Goal: Task Accomplishment & Management: Manage account settings

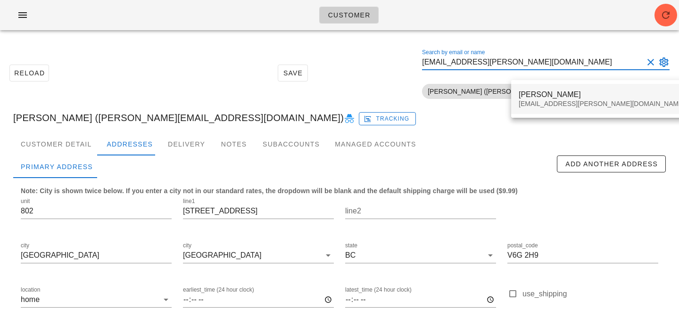
type input "[EMAIL_ADDRESS][PERSON_NAME][DOMAIN_NAME]"
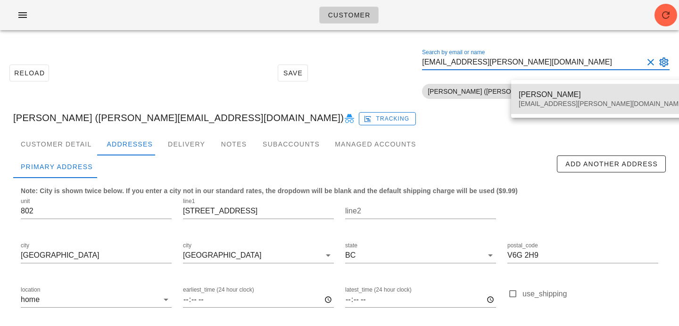
click at [532, 92] on div "Tania Chan" at bounding box center [602, 94] width 166 height 9
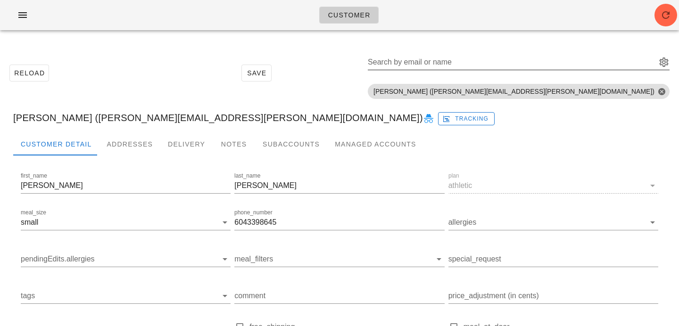
click at [586, 64] on input "Search by email or name" at bounding box center [511, 62] width 287 height 15
paste input "[EMAIL_ADDRESS][DOMAIN_NAME]"
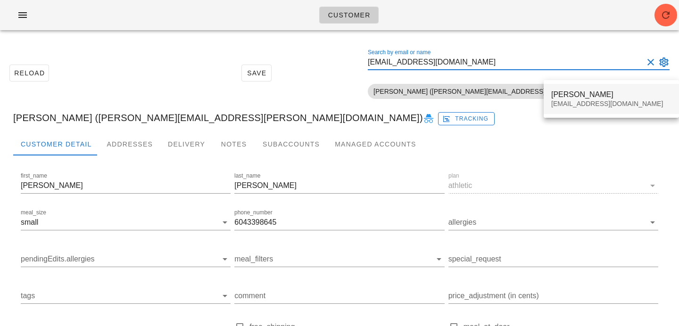
type input "[EMAIL_ADDRESS][DOMAIN_NAME]"
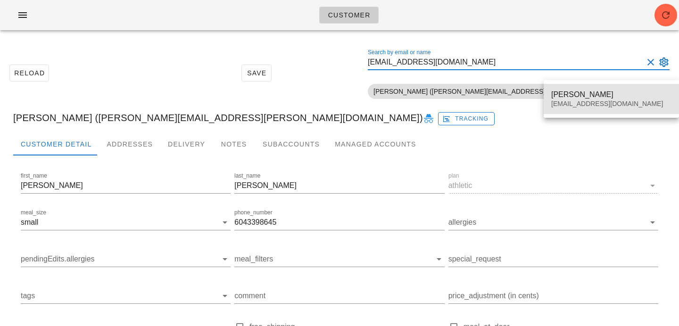
click at [578, 96] on div "Brenda Schedel" at bounding box center [611, 94] width 120 height 9
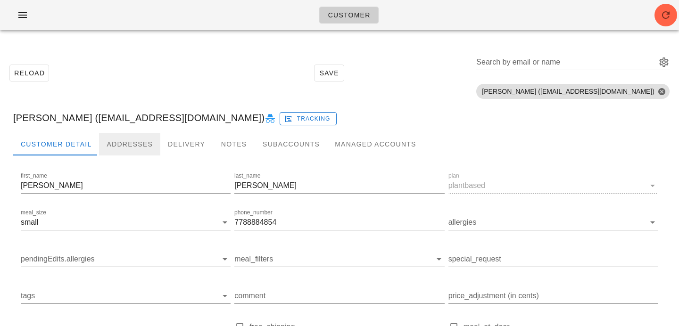
click at [121, 142] on div "Addresses" at bounding box center [129, 144] width 61 height 23
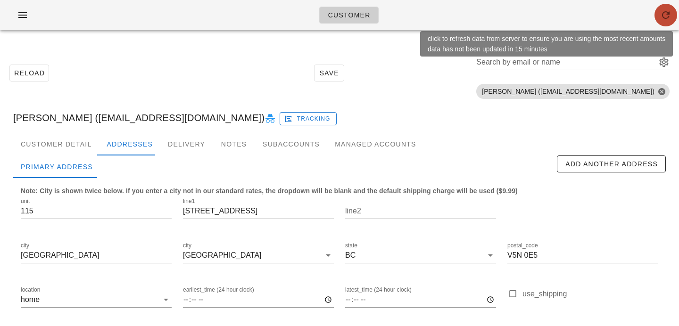
click at [665, 13] on icon "button" at bounding box center [665, 14] width 11 height 11
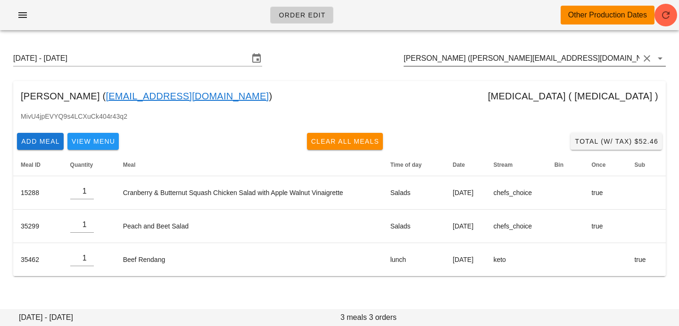
click at [604, 59] on input "[PERSON_NAME] ([PERSON_NAME][EMAIL_ADDRESS][DOMAIN_NAME])" at bounding box center [522, 58] width 236 height 15
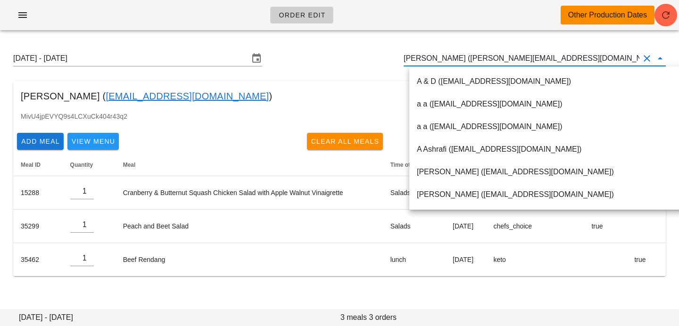
paste input "[EMAIL_ADDRESS][PERSON_NAME][DOMAIN_NAME]"
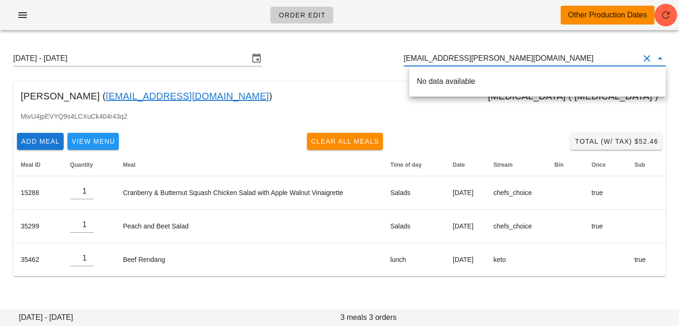
click at [418, 57] on input "[EMAIL_ADDRESS][PERSON_NAME][DOMAIN_NAME]" at bounding box center [522, 58] width 236 height 15
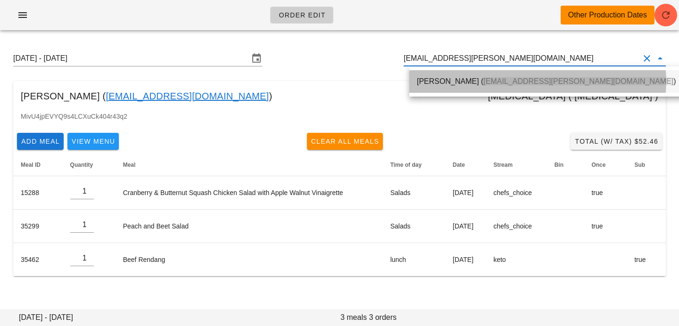
click at [434, 92] on div "[PERSON_NAME] ( [PERSON_NAME][EMAIL_ADDRESS][PERSON_NAME][DOMAIN_NAME] )" at bounding box center [546, 81] width 274 height 23
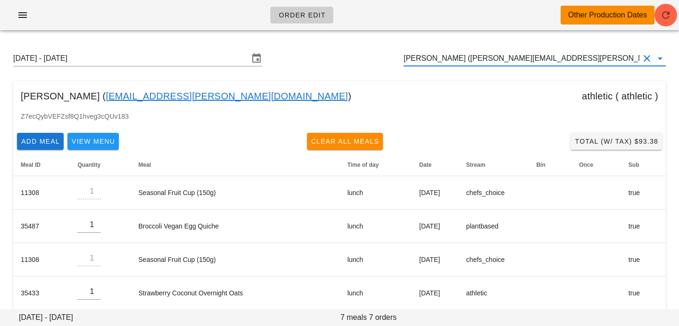
drag, startPoint x: 551, startPoint y: 58, endPoint x: 328, endPoint y: 26, distance: 225.5
click at [336, 27] on div "Order Edit Other Production Dates [DATE] - [DATE] [PERSON_NAME] ([PERSON_NAME][…" at bounding box center [339, 219] width 679 height 439
paste input "[EMAIL_ADDRESS][DOMAIN_NAME]"
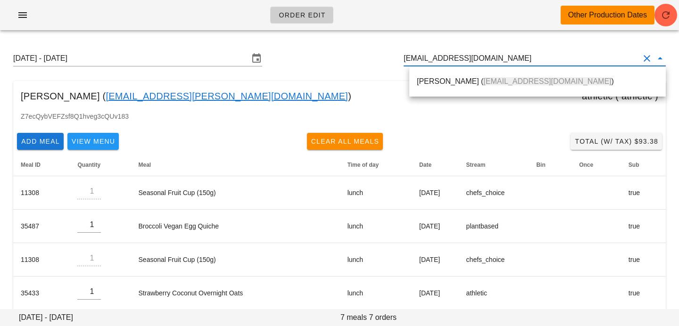
drag, startPoint x: 427, startPoint y: 89, endPoint x: 266, endPoint y: 8, distance: 180.0
click at [427, 89] on div "[PERSON_NAME] ( [EMAIL_ADDRESS][DOMAIN_NAME] )" at bounding box center [538, 81] width 242 height 20
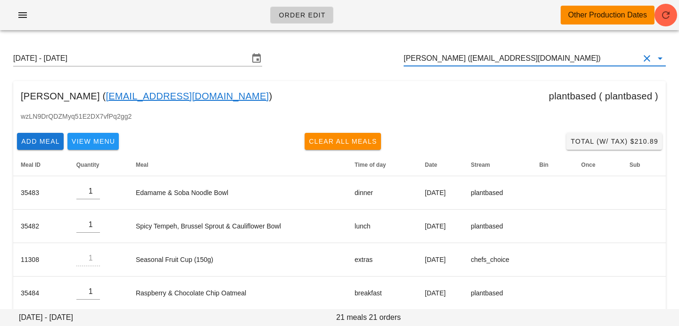
drag, startPoint x: 581, startPoint y: 59, endPoint x: 306, endPoint y: 46, distance: 275.9
click at [312, 47] on div "[DATE] - [DATE] [PERSON_NAME] ([EMAIL_ADDRESS][DOMAIN_NAME])" at bounding box center [340, 58] width 668 height 30
paste input "[EMAIL_ADDRESS][PERSON_NAME][DOMAIN_NAME]"
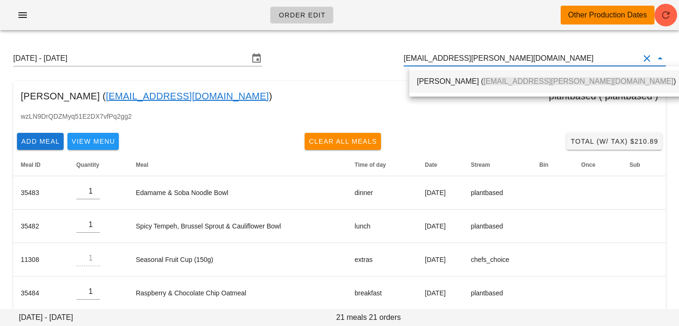
click at [461, 90] on div "[PERSON_NAME] ( [PERSON_NAME][EMAIL_ADDRESS][PERSON_NAME][DOMAIN_NAME] )" at bounding box center [546, 81] width 259 height 20
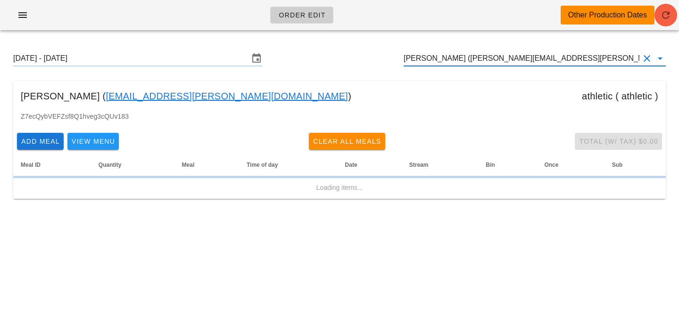
type input "[PERSON_NAME] ([PERSON_NAME][EMAIL_ADDRESS][PERSON_NAME][DOMAIN_NAME])"
click at [668, 24] on button "button" at bounding box center [666, 15] width 23 height 23
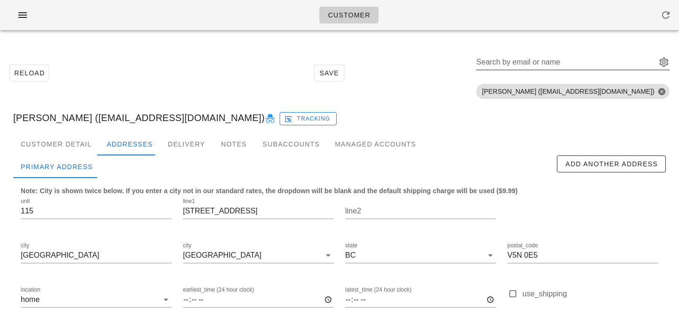
click at [605, 62] on input "Search by email or name" at bounding box center [565, 62] width 178 height 15
paste input "[EMAIL_ADDRESS][PERSON_NAME][DOMAIN_NAME]"
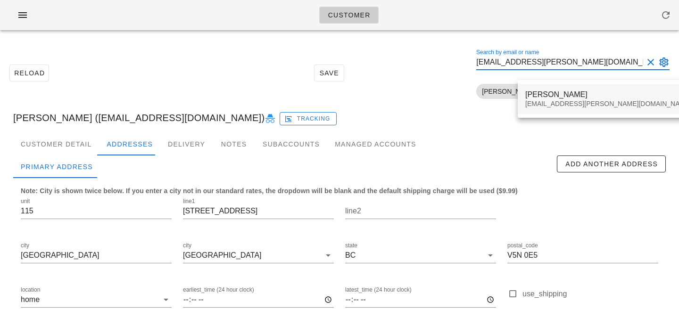
type input "[EMAIL_ADDRESS][PERSON_NAME][DOMAIN_NAME]"
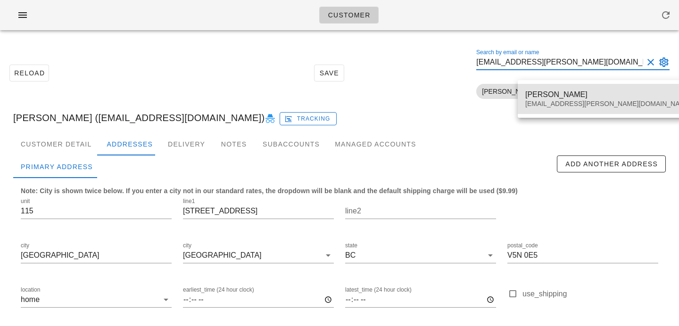
click at [537, 89] on div "Tania Chan Chan.tania@gmail.com" at bounding box center [609, 98] width 166 height 29
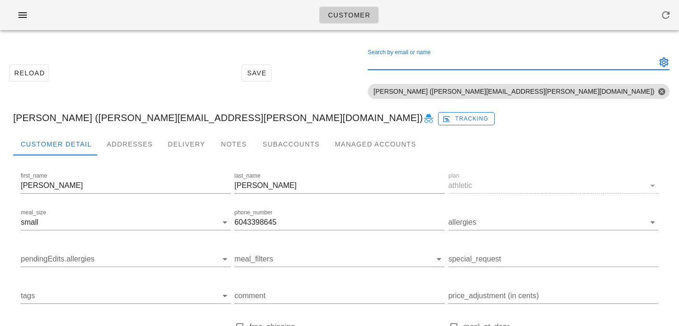
click at [622, 62] on input "Search by email or name" at bounding box center [511, 62] width 287 height 15
click at [132, 145] on div "Addresses" at bounding box center [129, 144] width 61 height 23
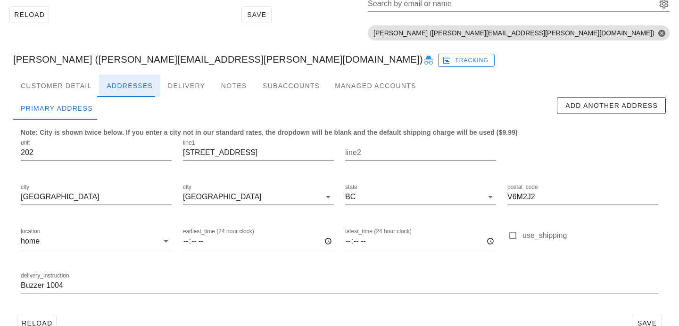
scroll to position [81, 0]
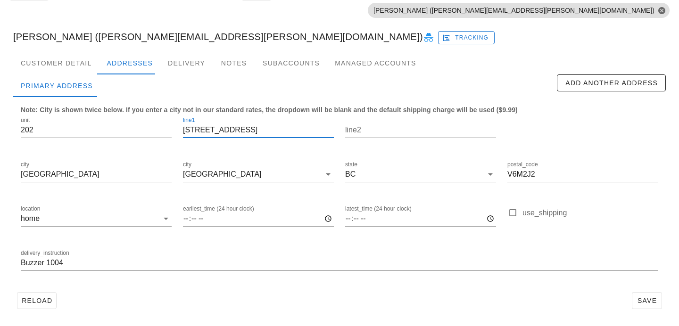
click at [206, 129] on input "2103 west 45 ave" at bounding box center [258, 130] width 151 height 15
click at [235, 129] on input "2103 West 45 ave" at bounding box center [258, 130] width 151 height 15
type input "2103 West 45 Ave"
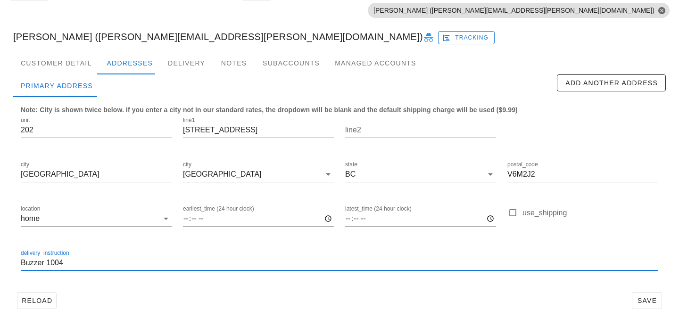
click at [23, 262] on input "Buzzer 1004" at bounding box center [340, 263] width 638 height 15
type input "Unit 202. Buzzer 1004"
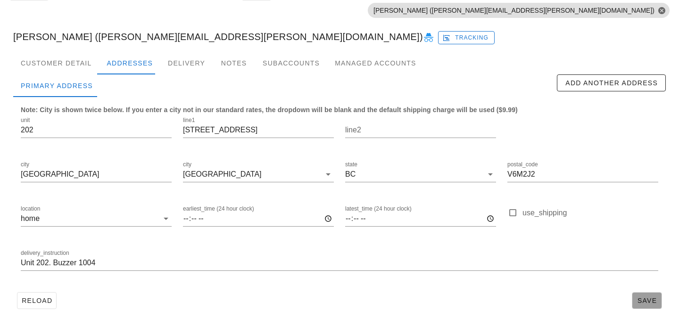
click at [647, 294] on button "Save" at bounding box center [647, 300] width 30 height 17
